Goal: Task Accomplishment & Management: Use online tool/utility

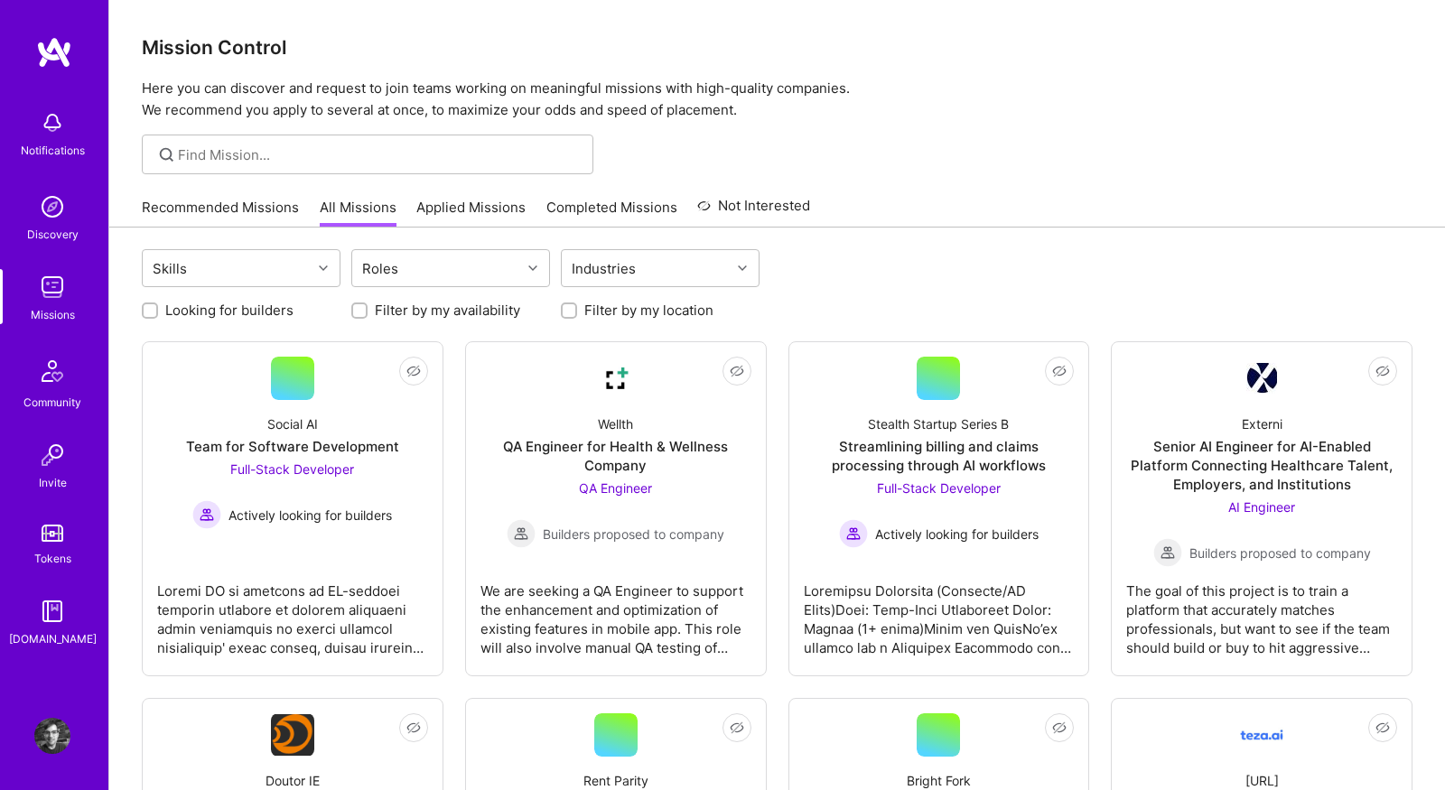
click at [199, 207] on link "Recommended Missions" at bounding box center [220, 213] width 157 height 30
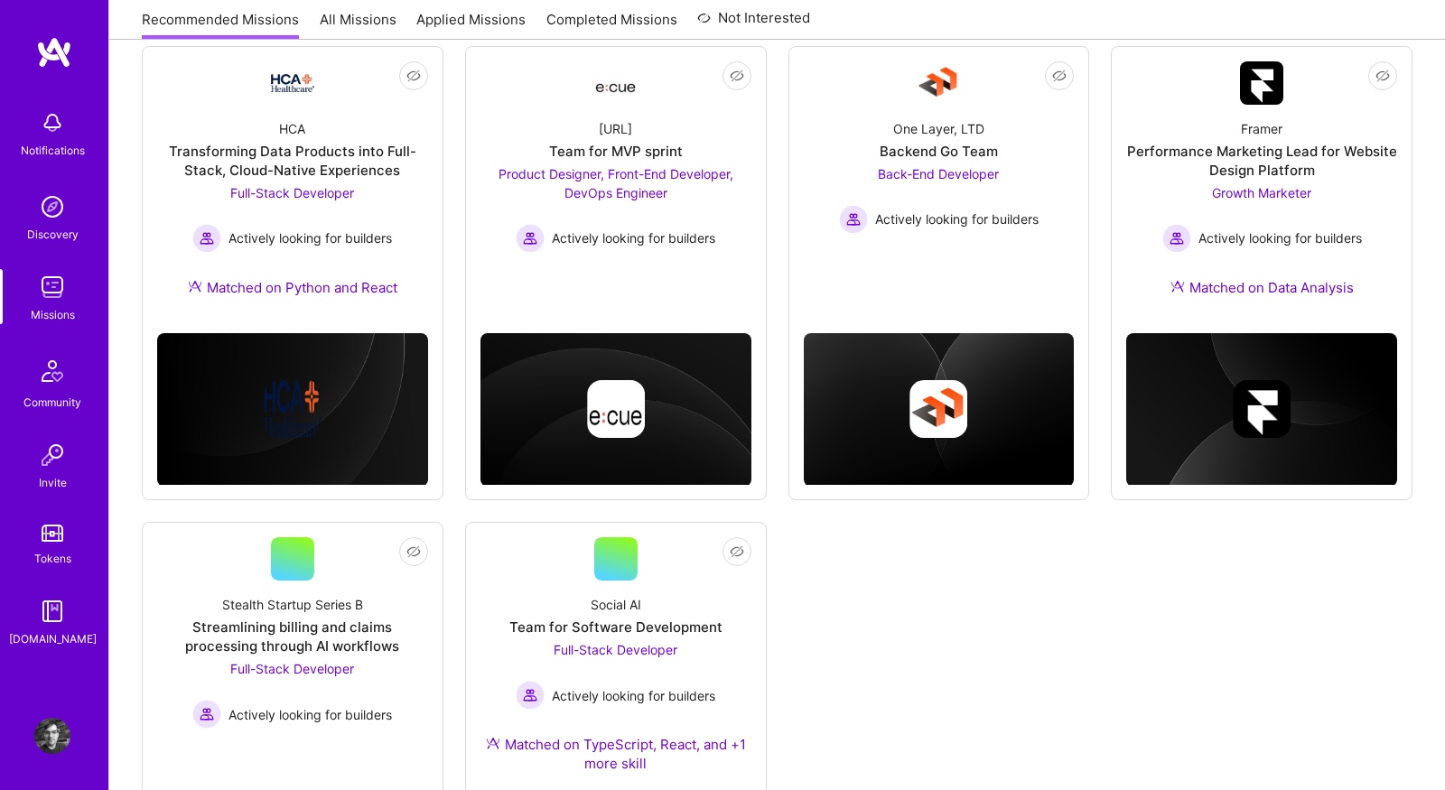
scroll to position [756, 0]
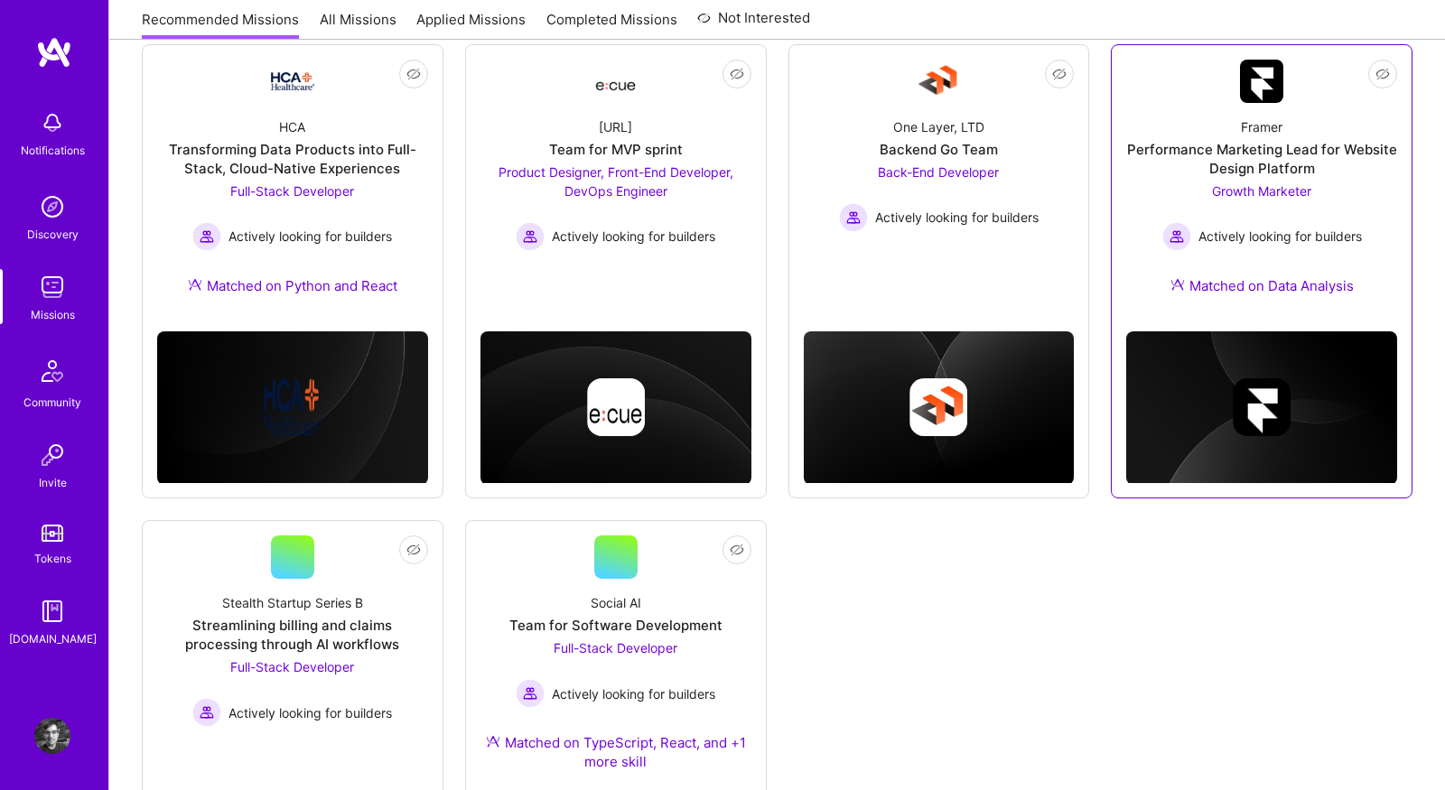
click at [1181, 94] on link "Not Interested Framer Performance Marketing Lead for Website Design Platform Gr…" at bounding box center [1261, 188] width 271 height 257
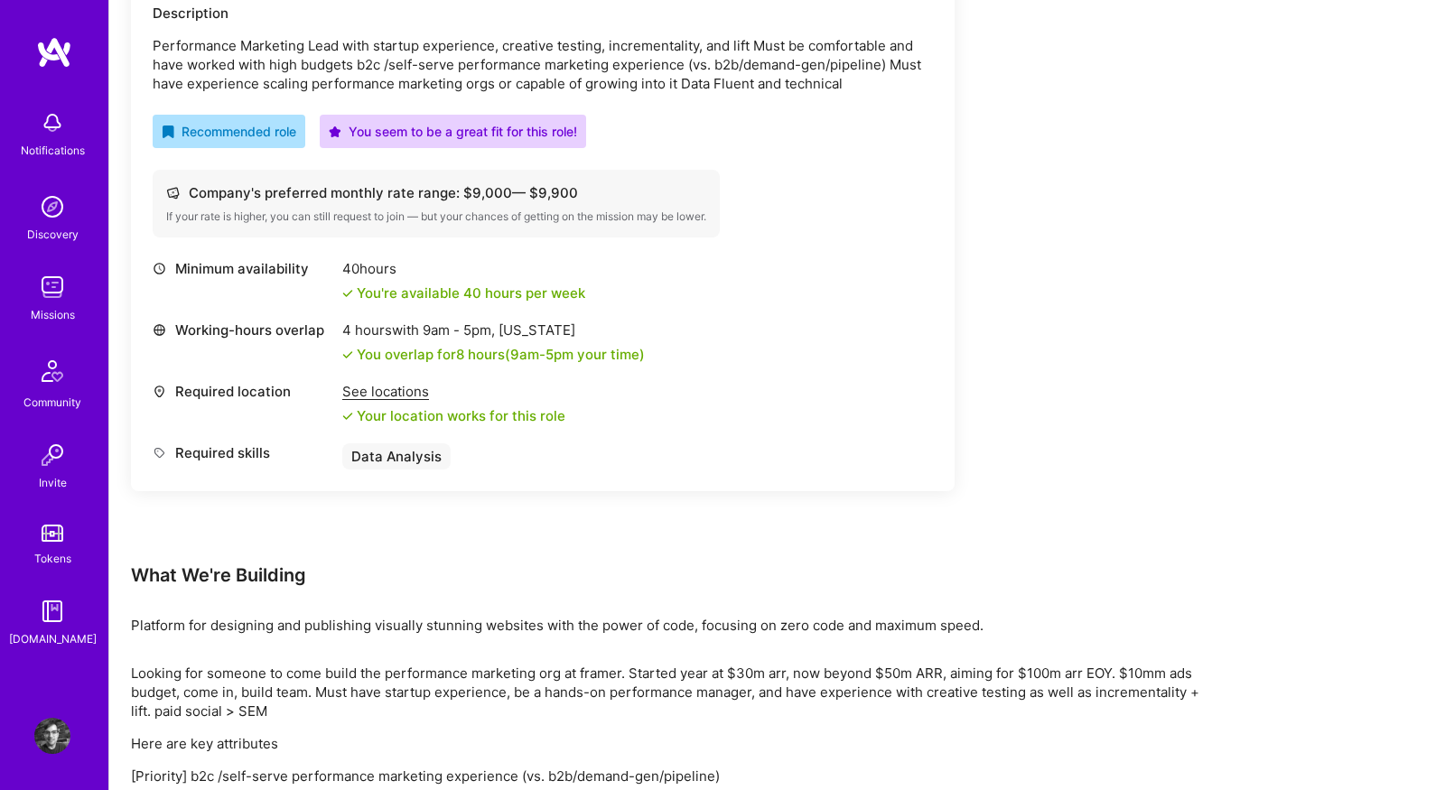
scroll to position [770, 0]
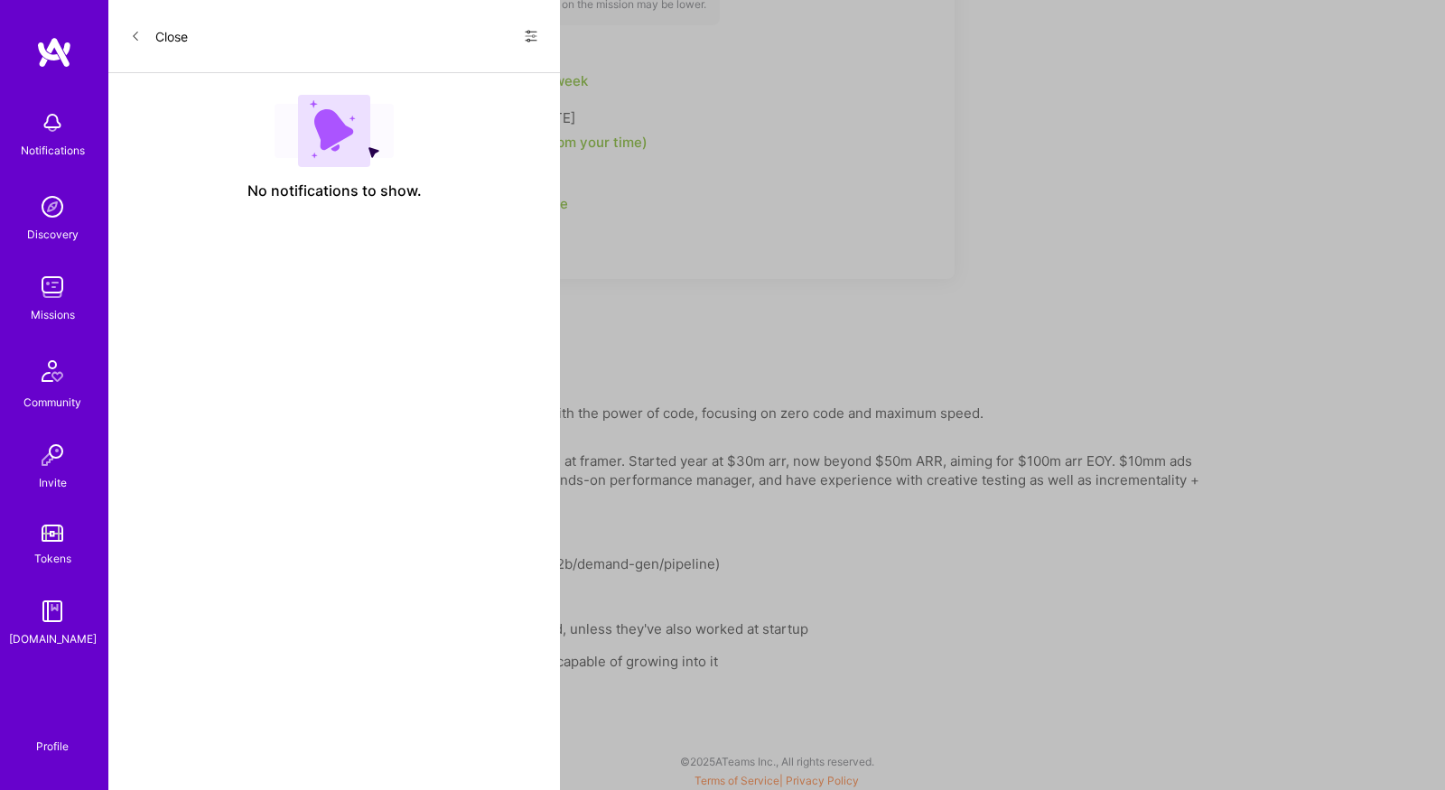
scroll to position [756, 0]
